Goal: Navigation & Orientation: Understand site structure

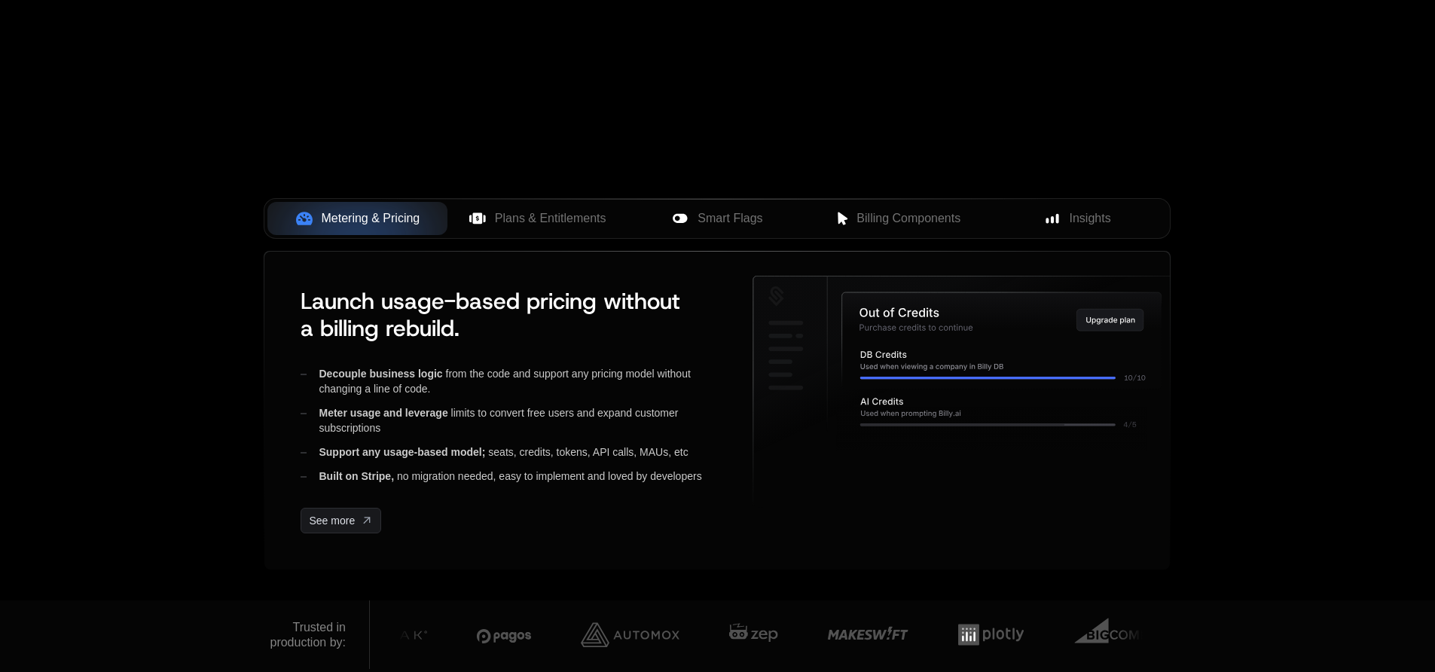
scroll to position [554, 0]
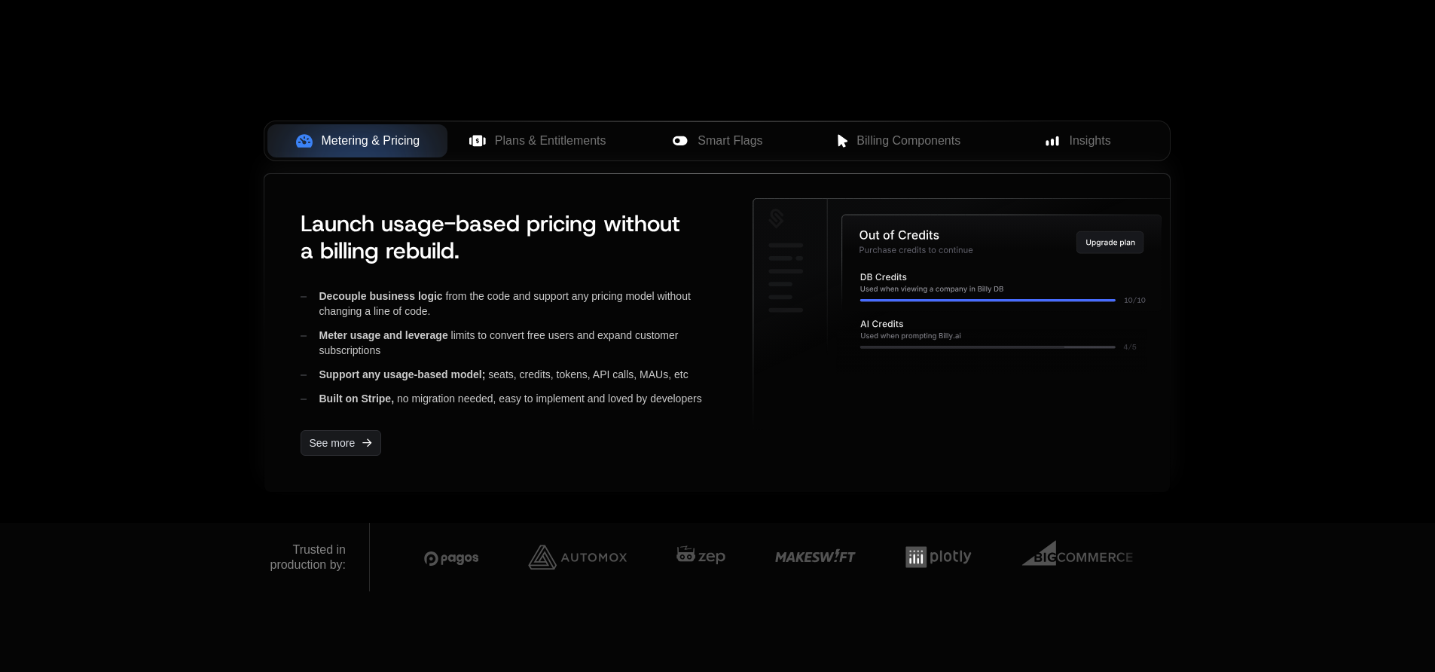
drag, startPoint x: 782, startPoint y: 323, endPoint x: 834, endPoint y: 466, distance: 152.2
click at [834, 466] on div at bounding box center [966, 333] width 428 height 270
drag, startPoint x: 865, startPoint y: 359, endPoint x: 878, endPoint y: 361, distance: 13.6
click at [880, 389] on g at bounding box center [966, 314] width 426 height 231
drag, startPoint x: 867, startPoint y: 325, endPoint x: 889, endPoint y: 382, distance: 61.5
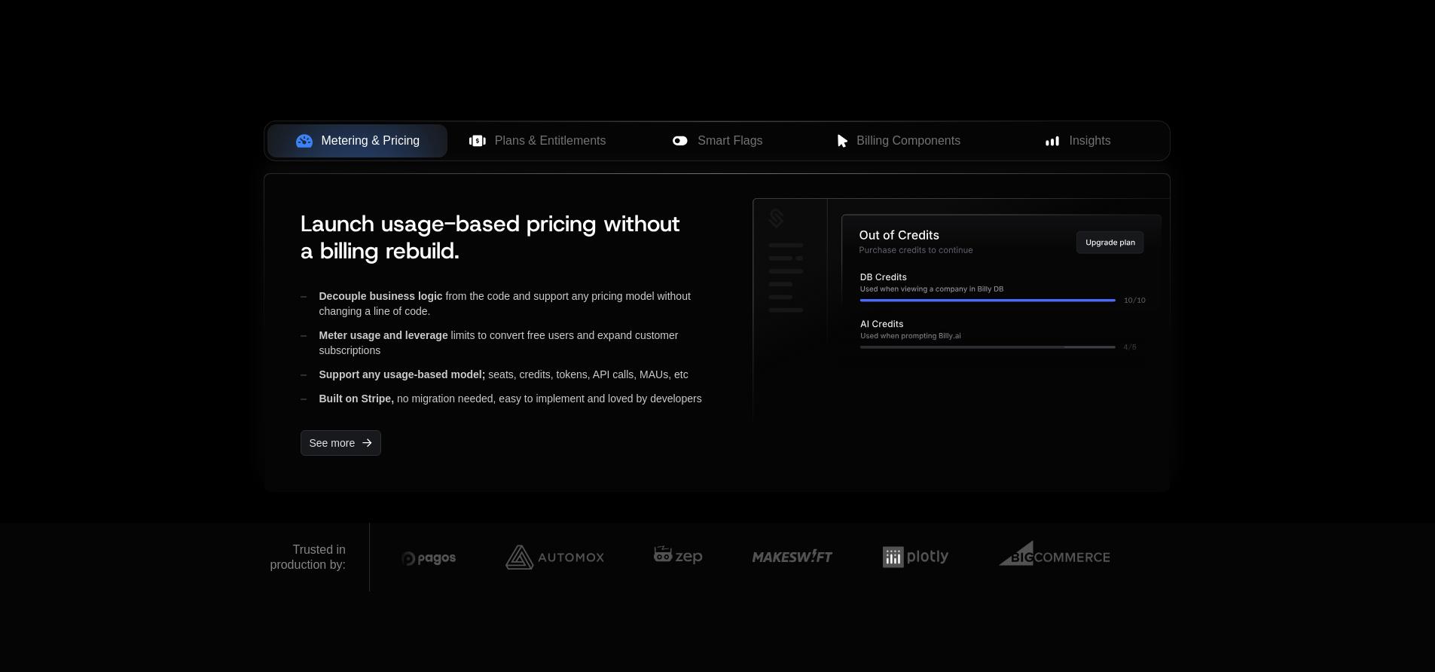
click at [895, 394] on g at bounding box center [966, 314] width 426 height 231
drag, startPoint x: 848, startPoint y: 244, endPoint x: 892, endPoint y: 381, distance: 144.1
click at [892, 381] on g at bounding box center [966, 314] width 426 height 231
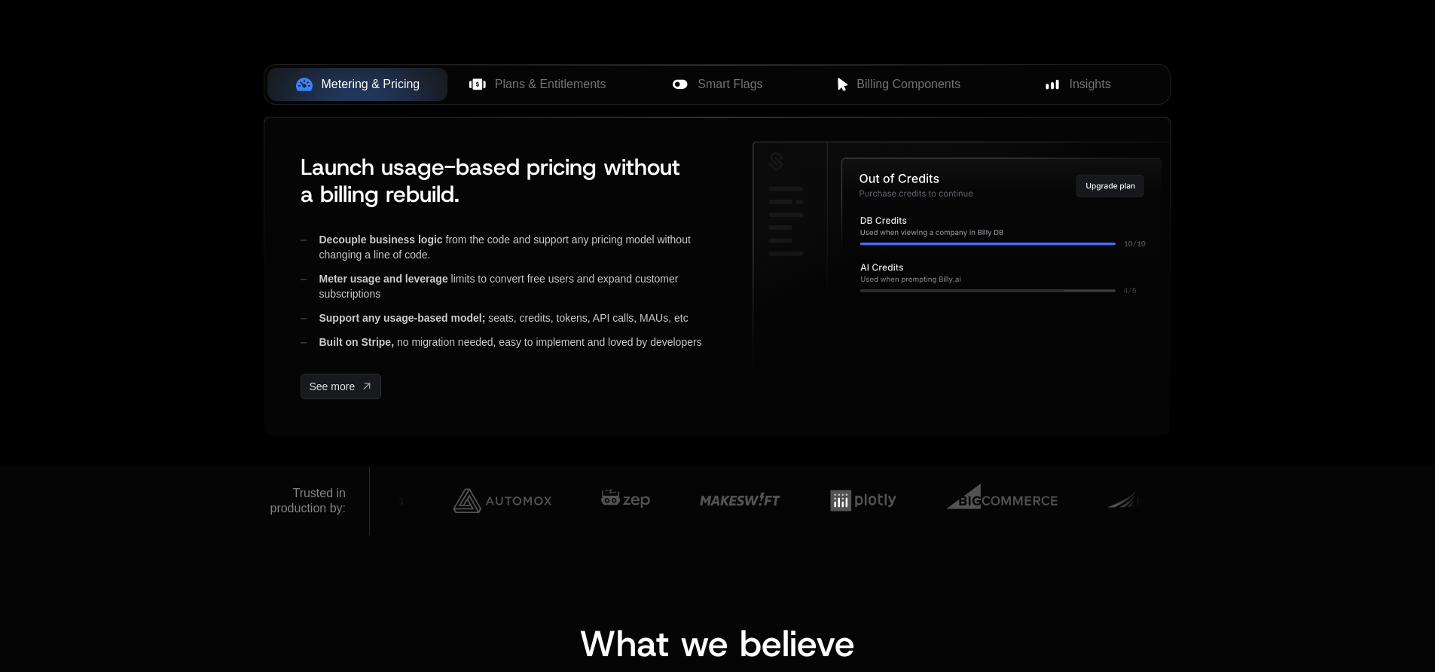
scroll to position [688, 0]
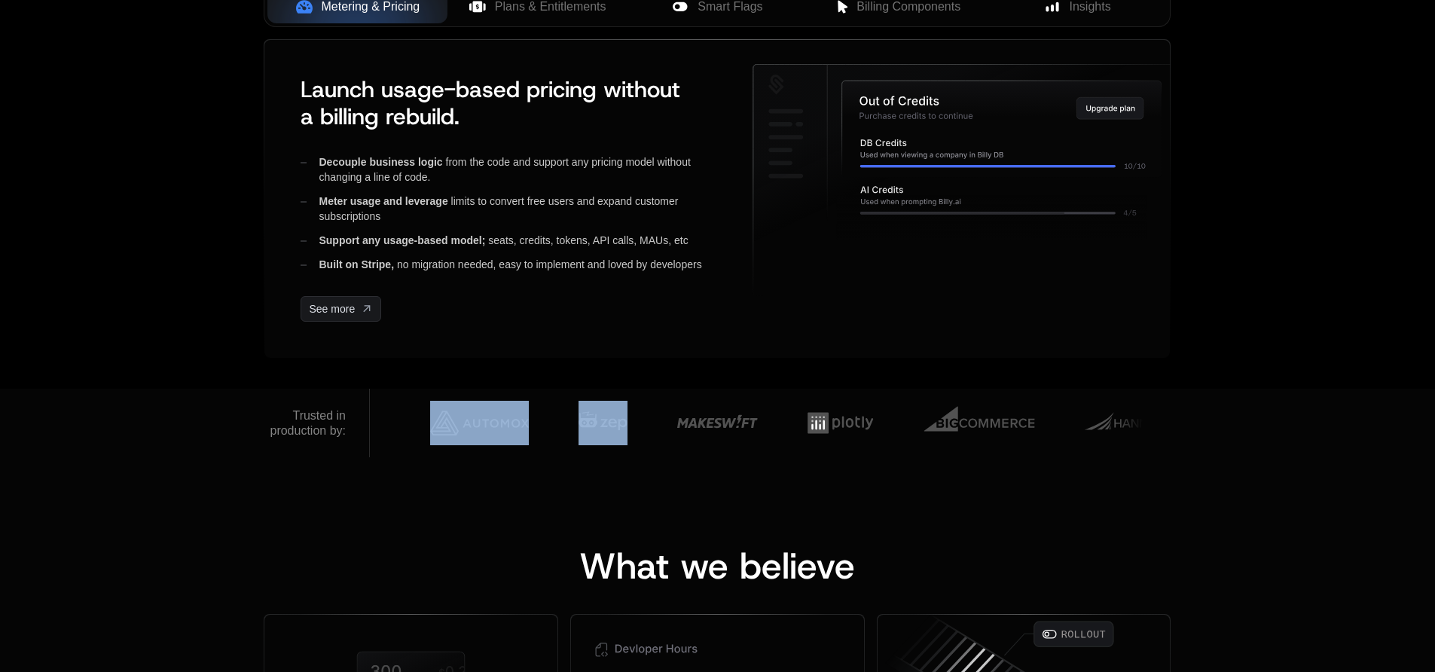
drag, startPoint x: 574, startPoint y: 420, endPoint x: 532, endPoint y: 418, distance: 42.2
click at [532, 418] on div at bounding box center [1341, 423] width 2848 height 56
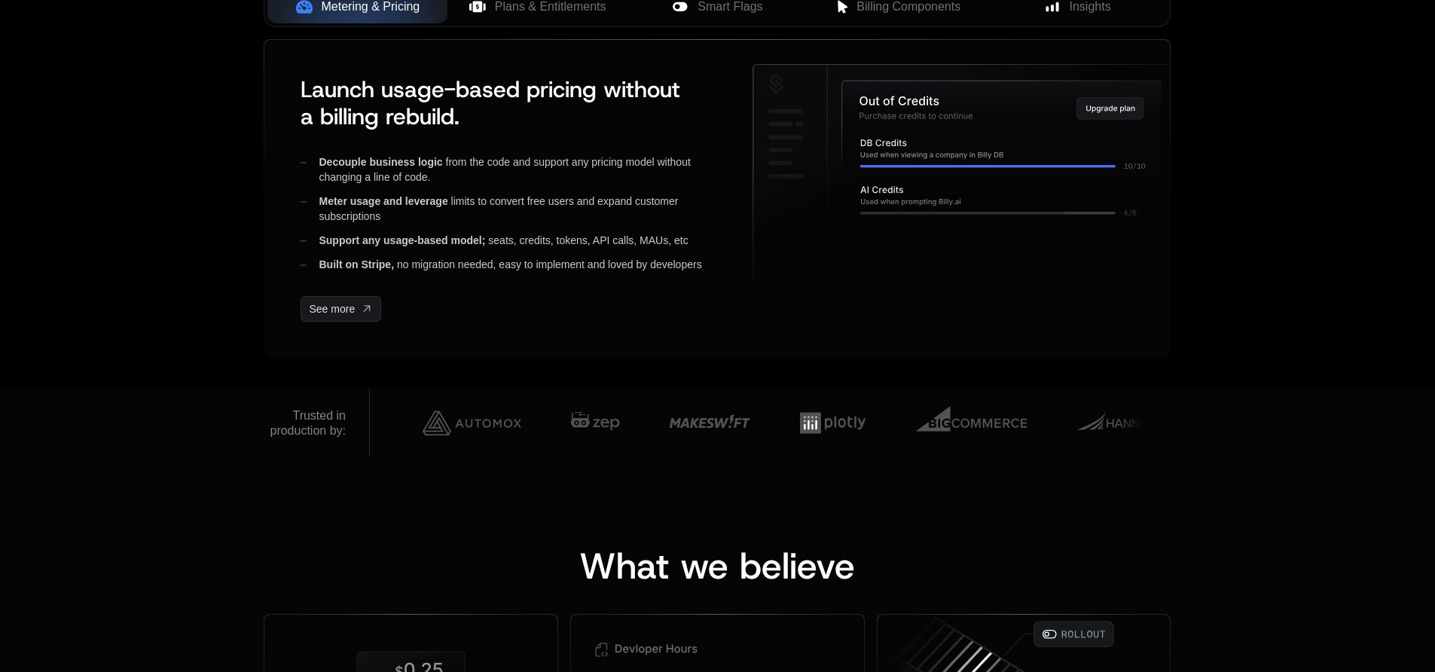
drag, startPoint x: 557, startPoint y: 418, endPoint x: 693, endPoint y: 392, distance: 138.7
click at [560, 416] on div at bounding box center [1334, 423] width 2848 height 56
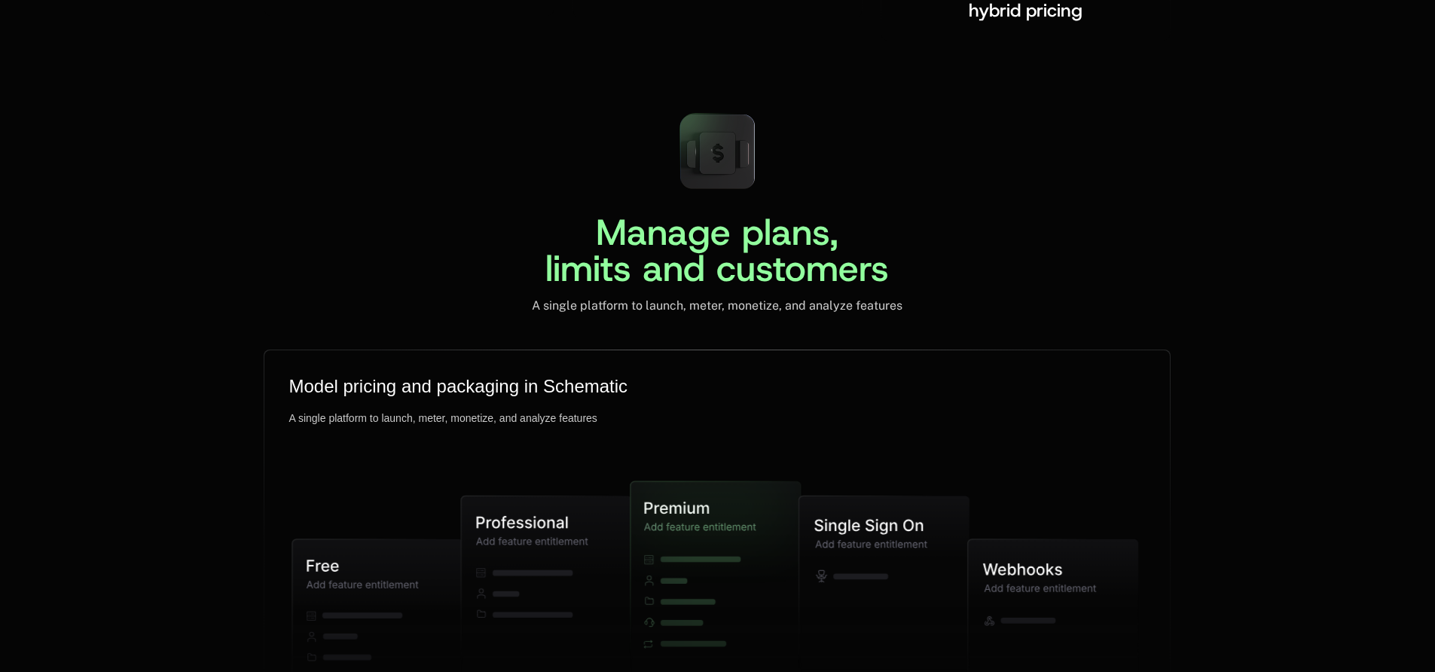
scroll to position [3577, 0]
